Goal: Task Accomplishment & Management: Use online tool/utility

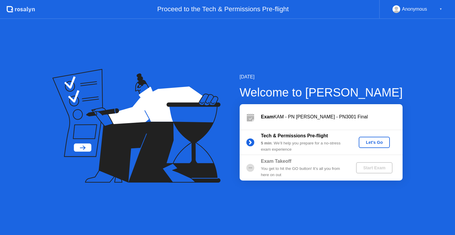
click at [377, 141] on div "Let's Go" at bounding box center [374, 142] width 26 height 5
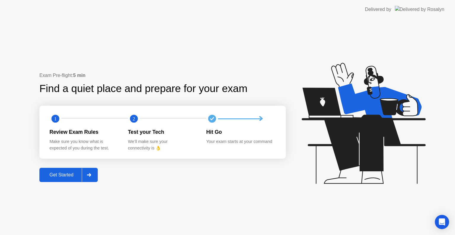
click at [59, 175] on div "Get Started" at bounding box center [61, 174] width 41 height 5
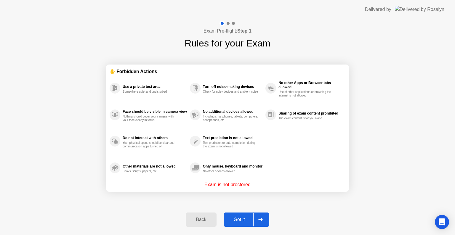
click at [245, 220] on div "Got it" at bounding box center [239, 219] width 28 height 5
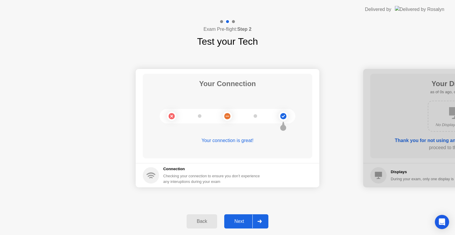
click at [245, 220] on div "Next" at bounding box center [239, 221] width 26 height 5
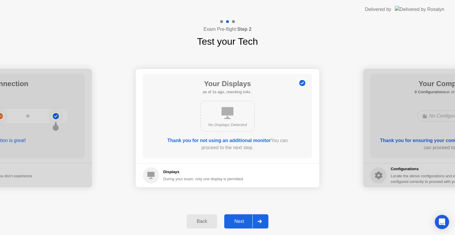
click at [245, 220] on div "Next" at bounding box center [239, 221] width 26 height 5
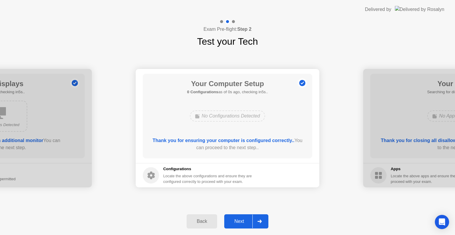
click at [245, 220] on div "Next" at bounding box center [239, 221] width 26 height 5
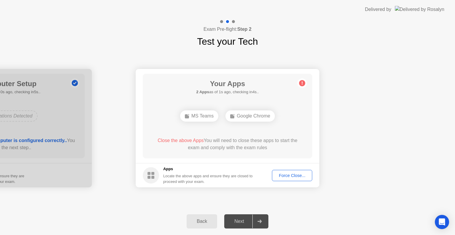
click at [283, 177] on div "Force Close..." at bounding box center [292, 175] width 36 height 5
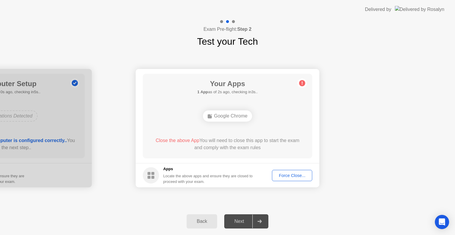
click at [292, 173] on div "Force Close..." at bounding box center [292, 175] width 36 height 5
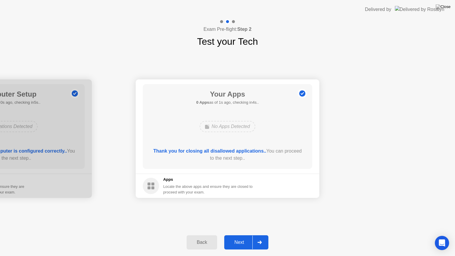
click at [230, 235] on div "Next" at bounding box center [239, 242] width 26 height 5
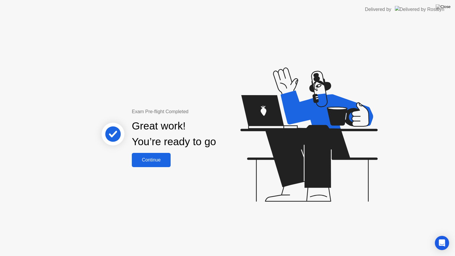
click at [159, 158] on div "Continue" at bounding box center [151, 159] width 35 height 5
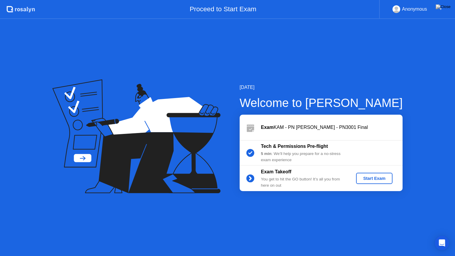
click at [371, 176] on div "Start Exam" at bounding box center [374, 178] width 32 height 5
